Goal: Browse casually

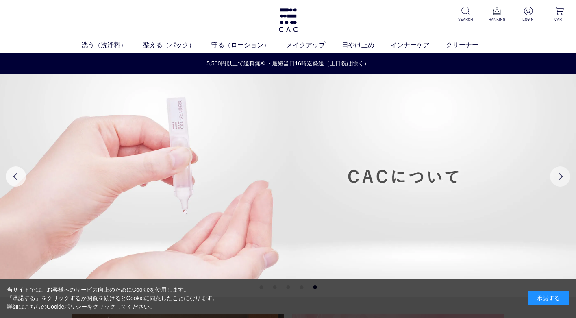
click at [564, 178] on button "Next" at bounding box center [560, 176] width 20 height 20
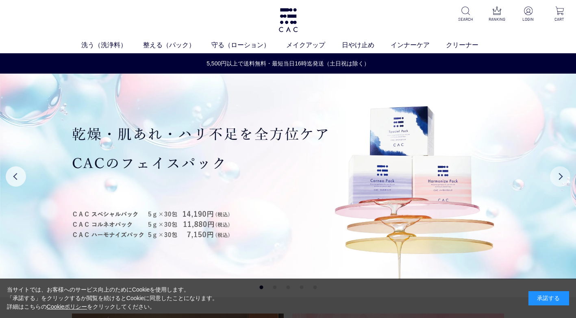
click at [561, 178] on button "Next" at bounding box center [560, 176] width 20 height 20
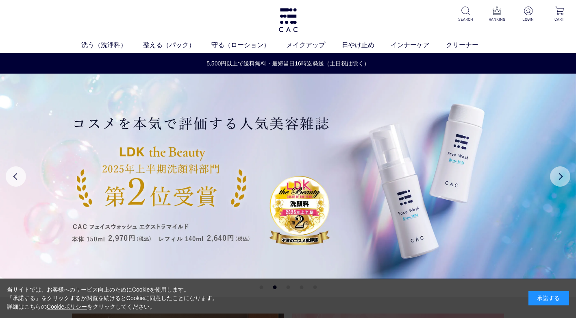
click at [561, 178] on button "Next" at bounding box center [560, 176] width 20 height 20
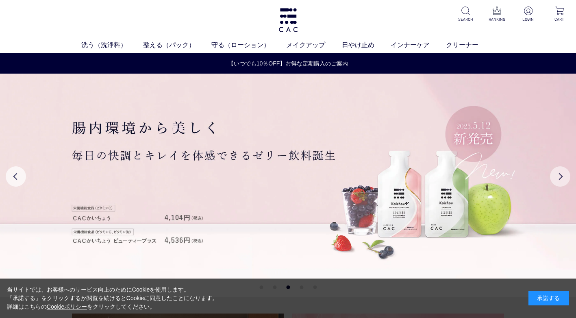
click at [561, 178] on button "Next" at bounding box center [560, 176] width 20 height 20
